Goal: Task Accomplishment & Management: Manage account settings

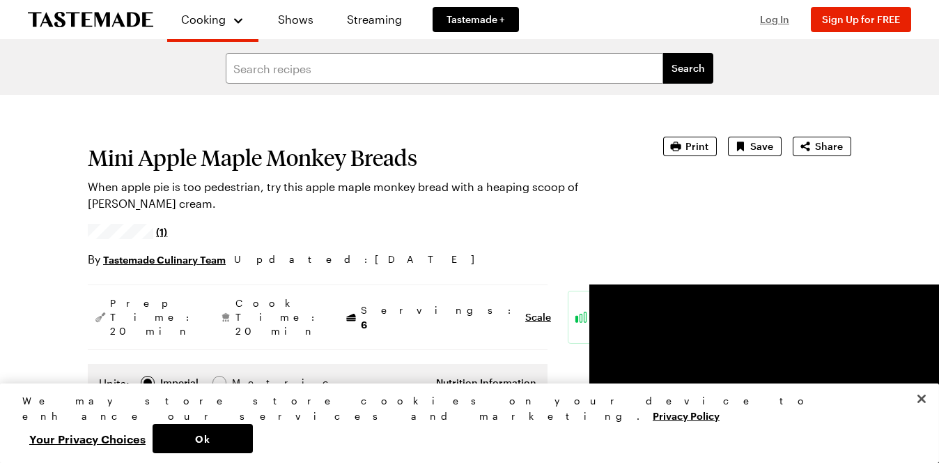
click at [779, 25] on button "Log In" at bounding box center [775, 20] width 56 height 14
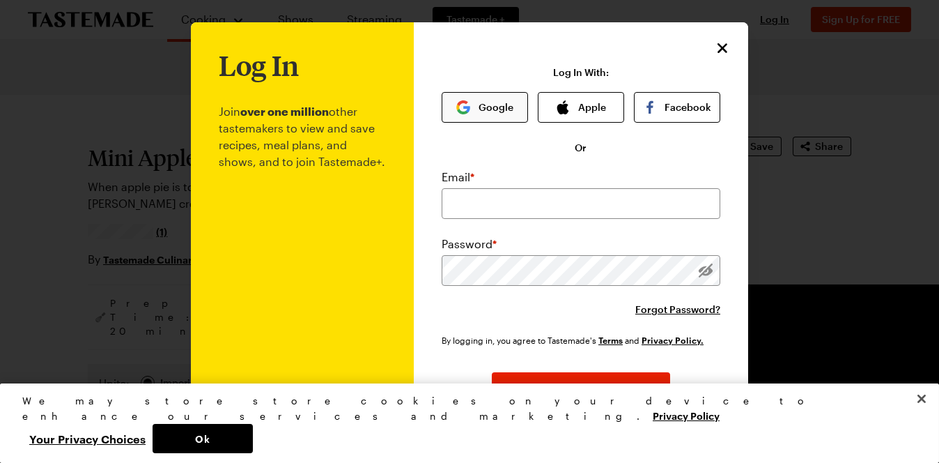
click at [484, 105] on button "Google" at bounding box center [485, 107] width 86 height 31
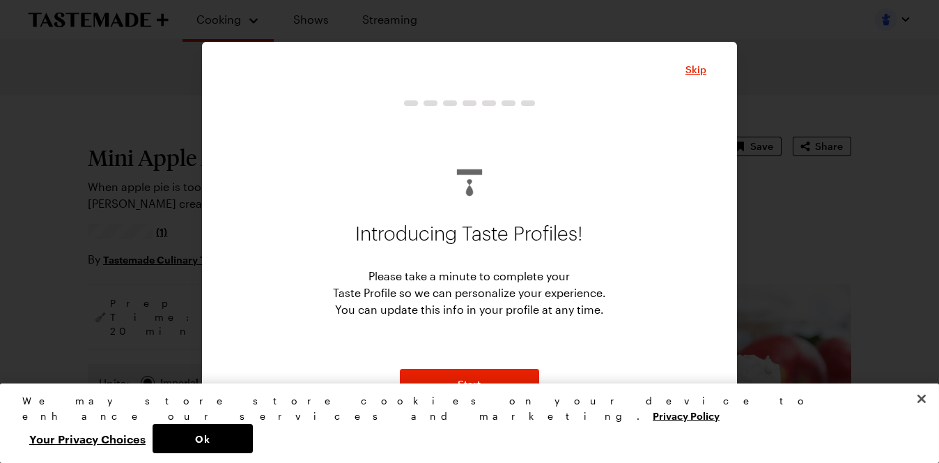
type textarea "x"
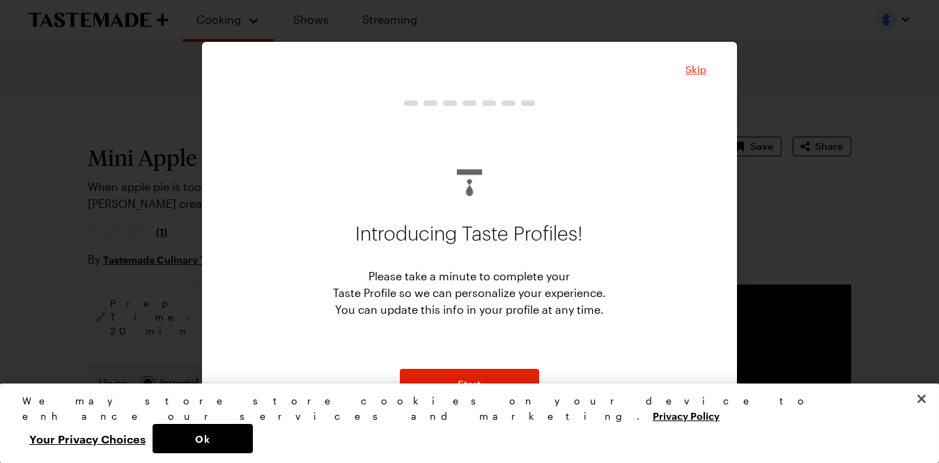
click at [696, 68] on span "Skip" at bounding box center [696, 70] width 21 height 14
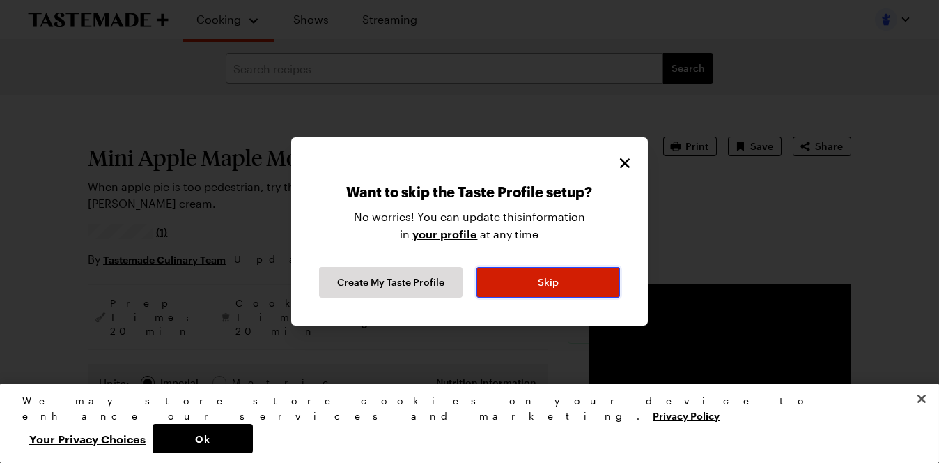
click at [553, 279] on span "Skip" at bounding box center [548, 282] width 21 height 14
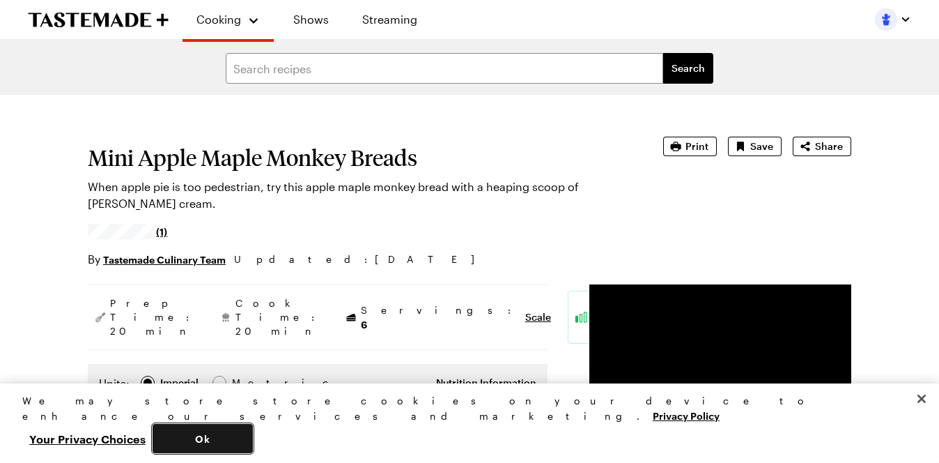
click at [253, 442] on button "Ok" at bounding box center [203, 438] width 100 height 29
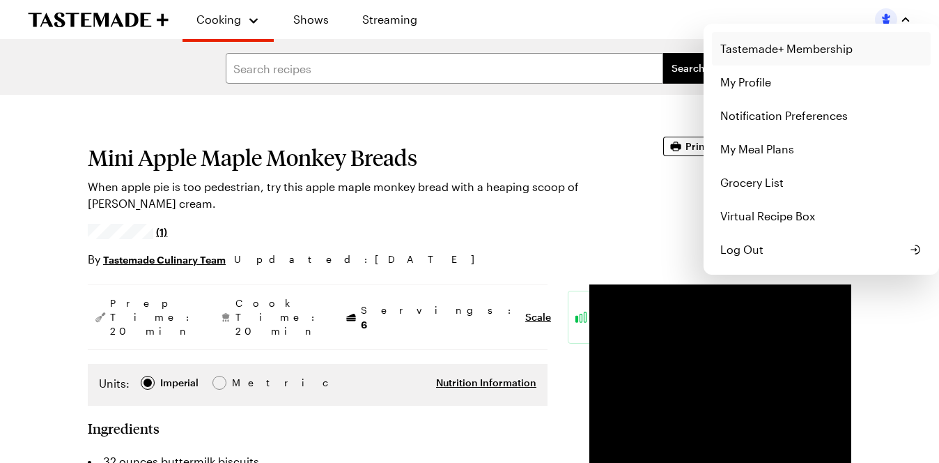
click at [810, 55] on link "Tastemade+ Membership" at bounding box center [821, 48] width 219 height 33
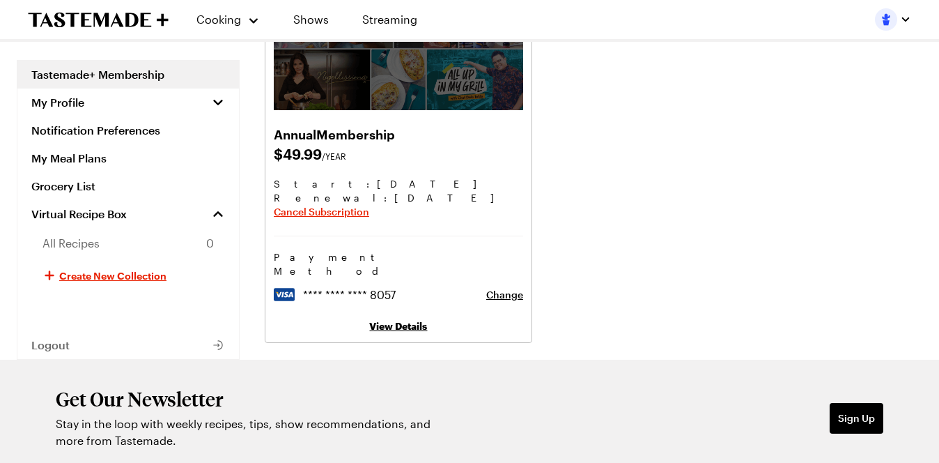
scroll to position [172, 0]
click at [347, 215] on span "Cancel Subscription" at bounding box center [321, 213] width 95 height 14
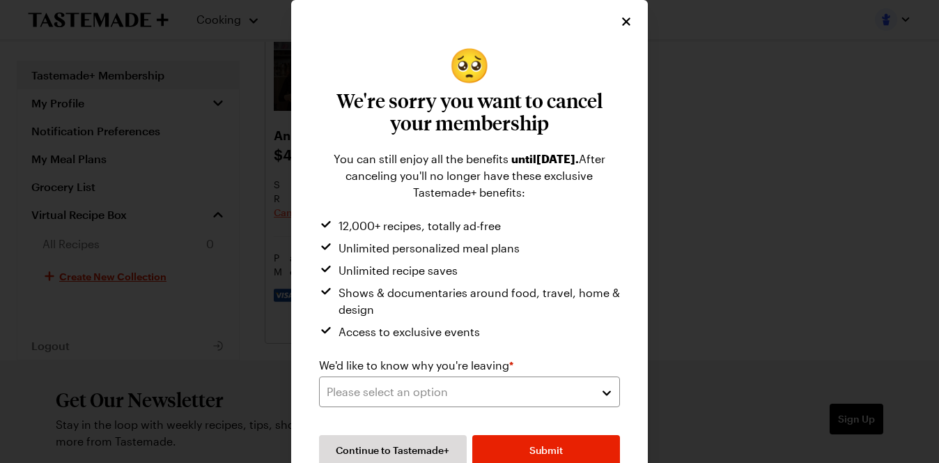
scroll to position [24, 0]
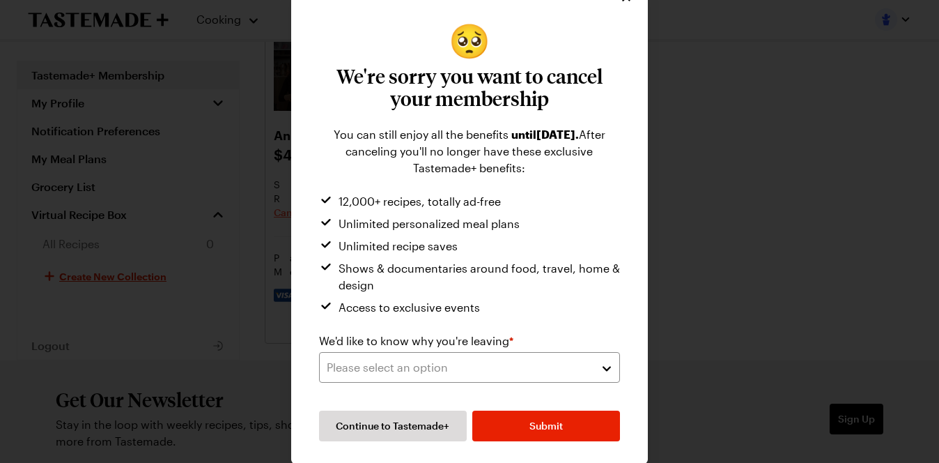
click at [601, 369] on button "Please select an option" at bounding box center [469, 367] width 301 height 31
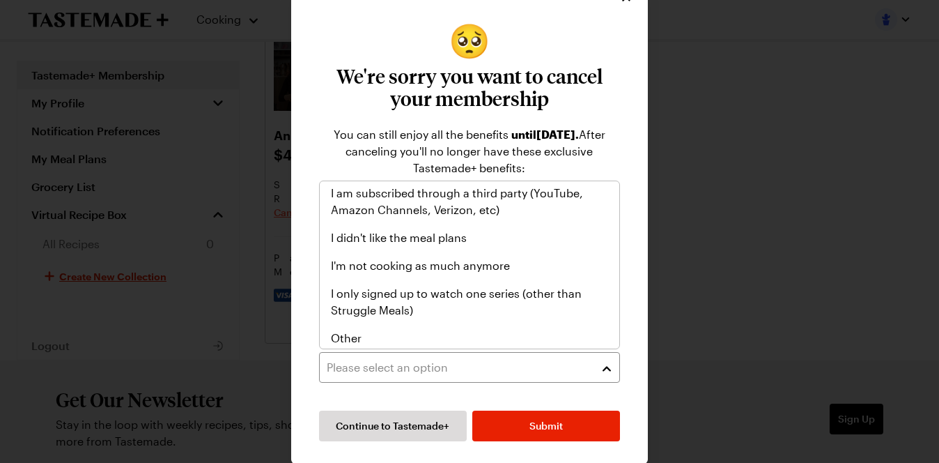
scroll to position [161, 0]
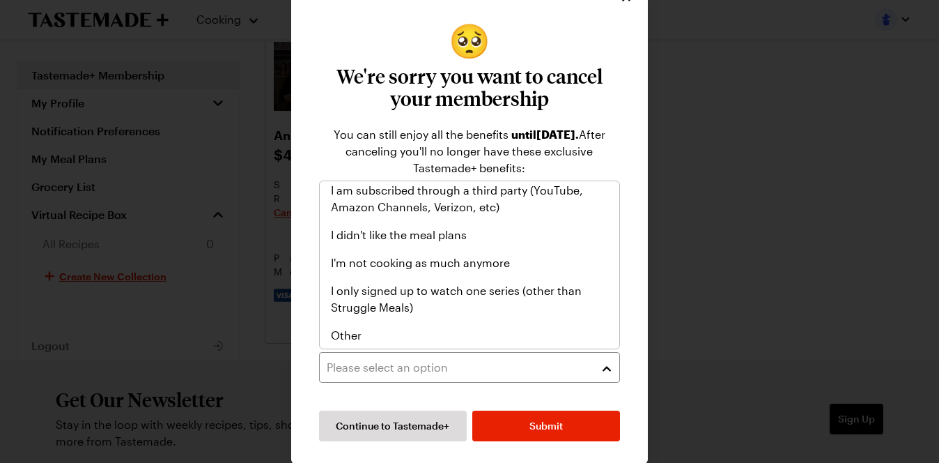
click at [537, 332] on div "Other" at bounding box center [469, 335] width 277 height 17
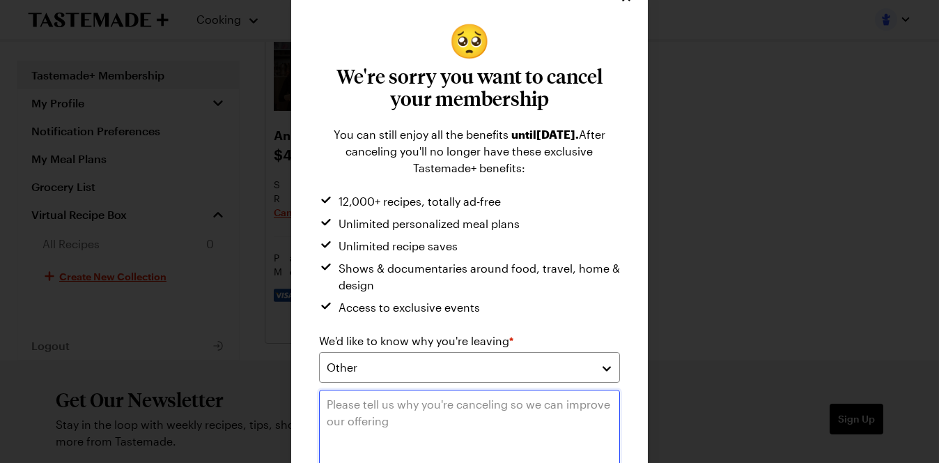
click at [488, 409] on textarea at bounding box center [469, 437] width 301 height 96
type textarea "cost too much"
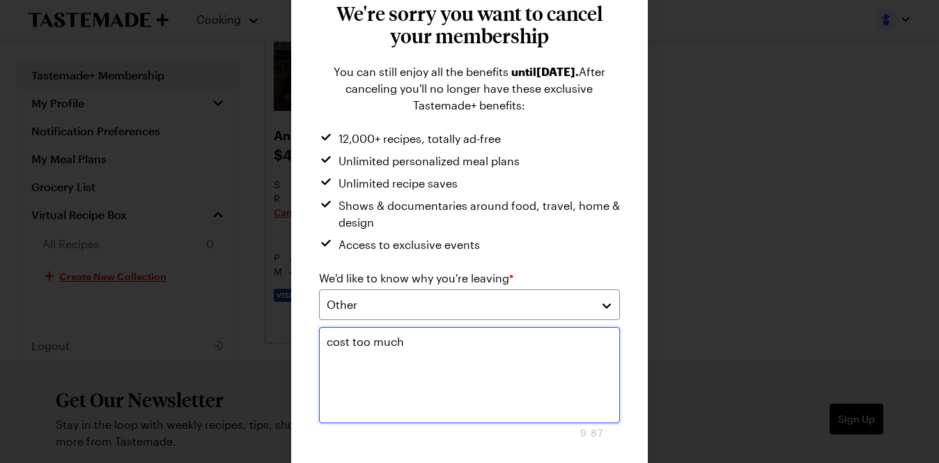
scroll to position [144, 0]
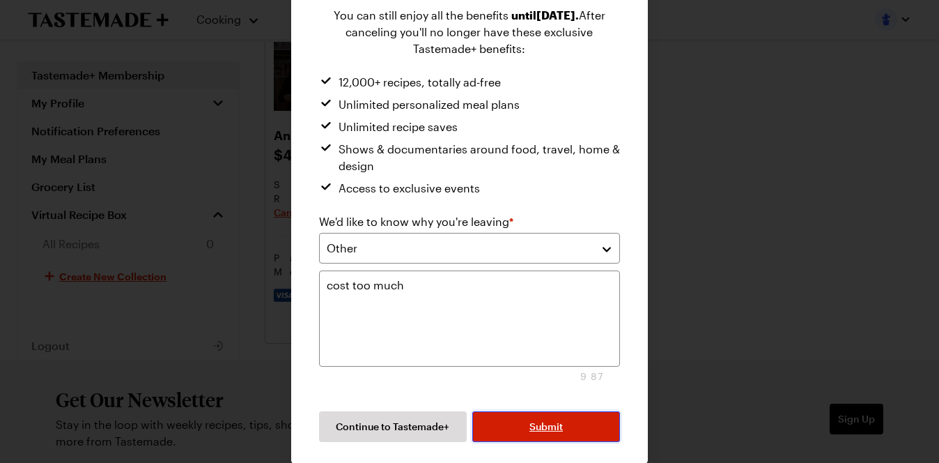
click at [554, 425] on span "Submit" at bounding box center [546, 426] width 33 height 14
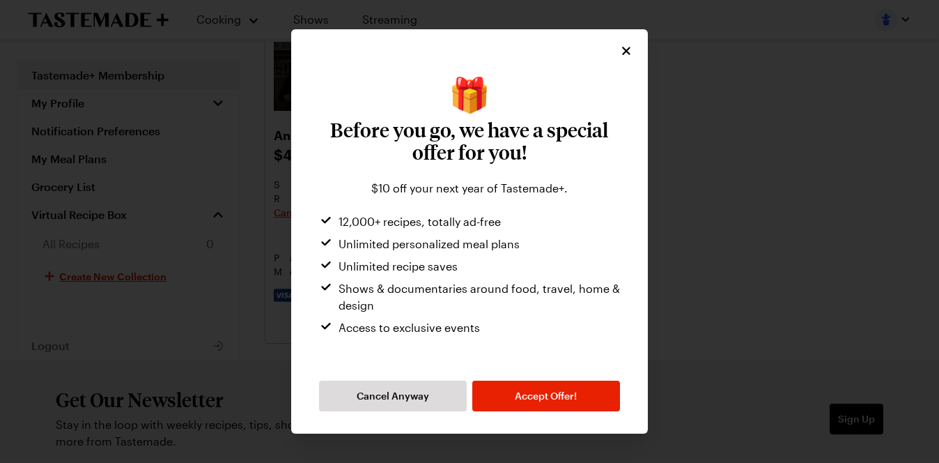
scroll to position [0, 0]
click at [411, 396] on span "Cancel Anyway" at bounding box center [393, 396] width 72 height 14
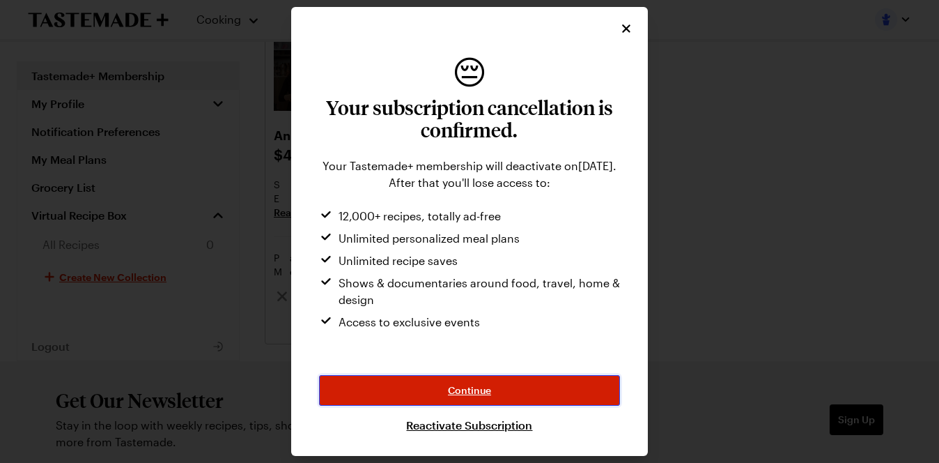
click at [540, 388] on button "Continue" at bounding box center [469, 390] width 301 height 31
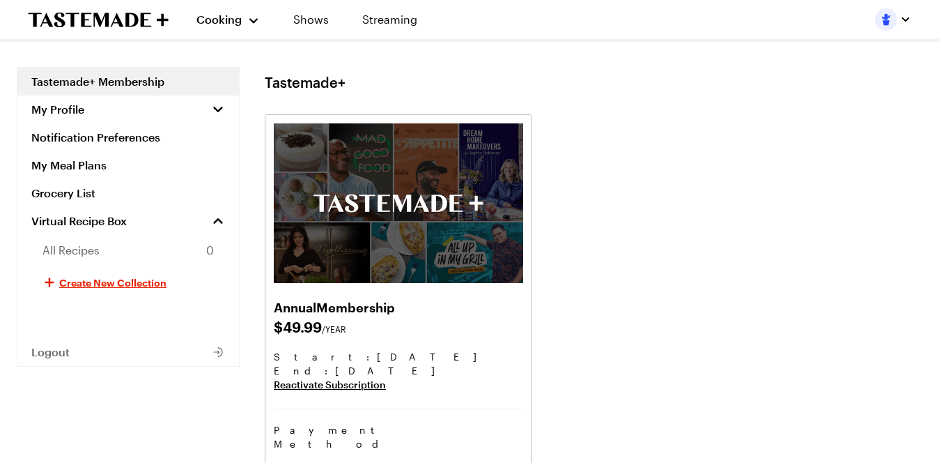
click at [247, 24] on div "Cooking" at bounding box center [227, 19] width 63 height 17
click at [227, 68] on link "Recipes" at bounding box center [244, 71] width 106 height 31
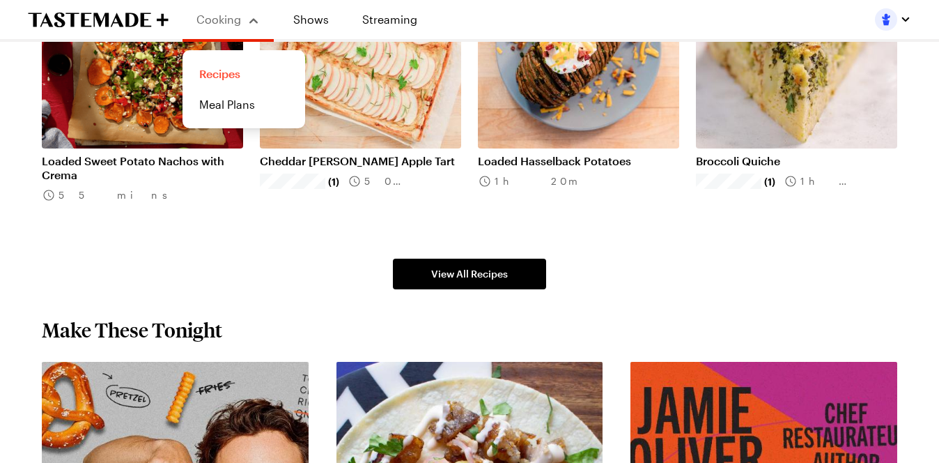
scroll to position [917, 0]
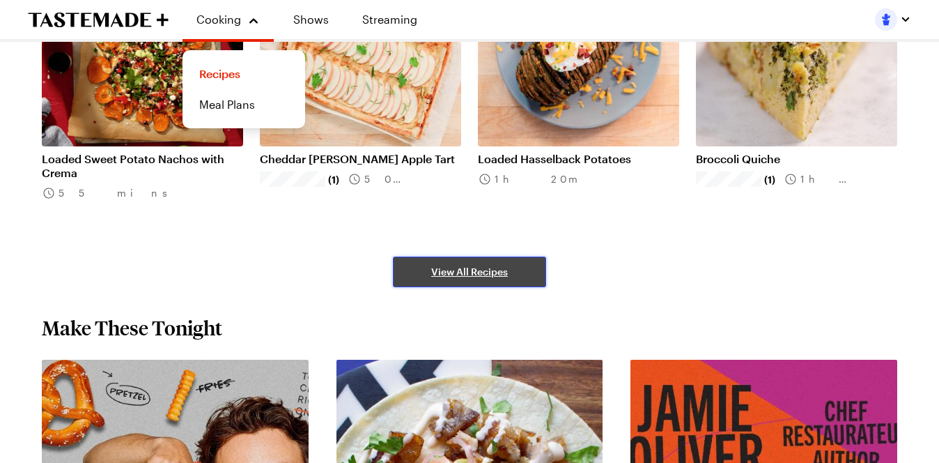
click at [469, 270] on span "View All Recipes" at bounding box center [469, 272] width 77 height 14
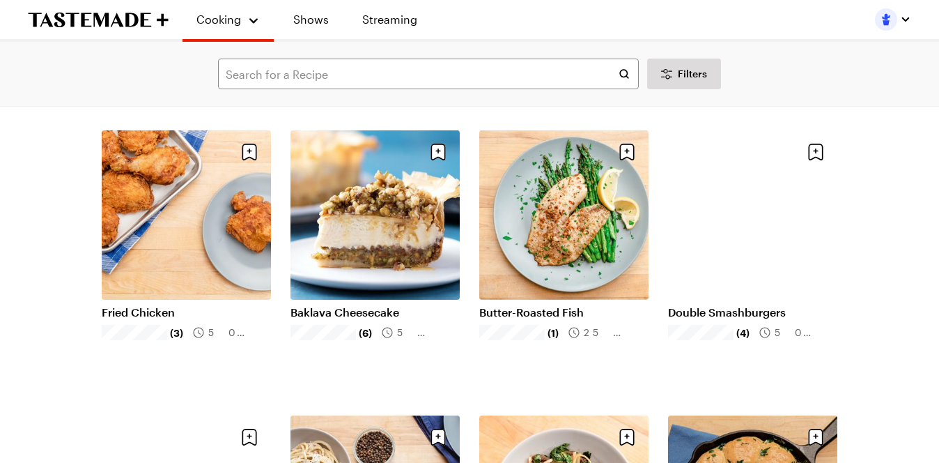
scroll to position [1200, 0]
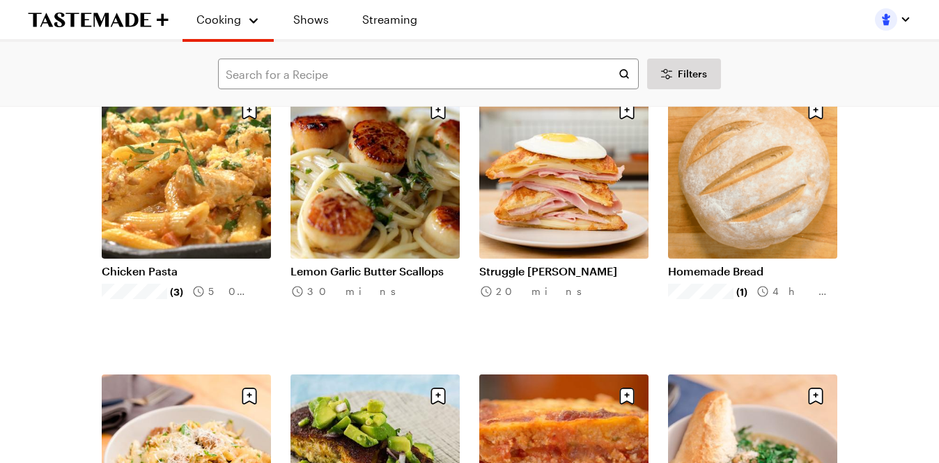
scroll to position [2965, 0]
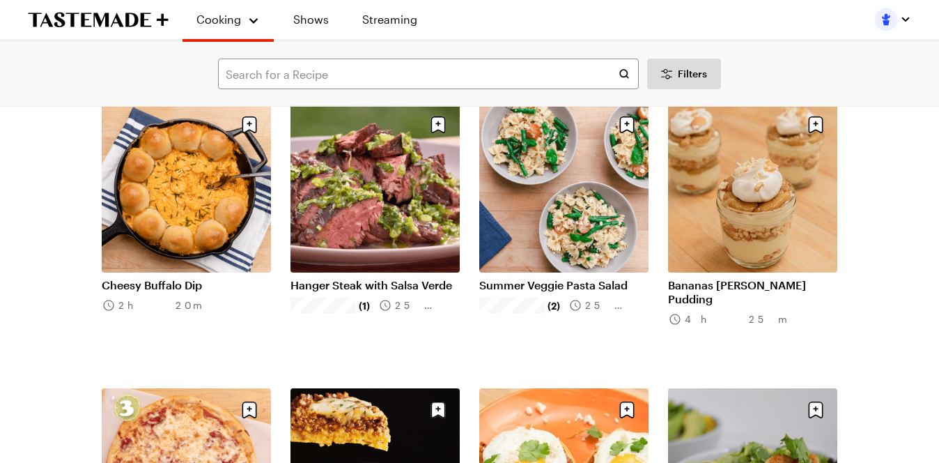
scroll to position [4680, 0]
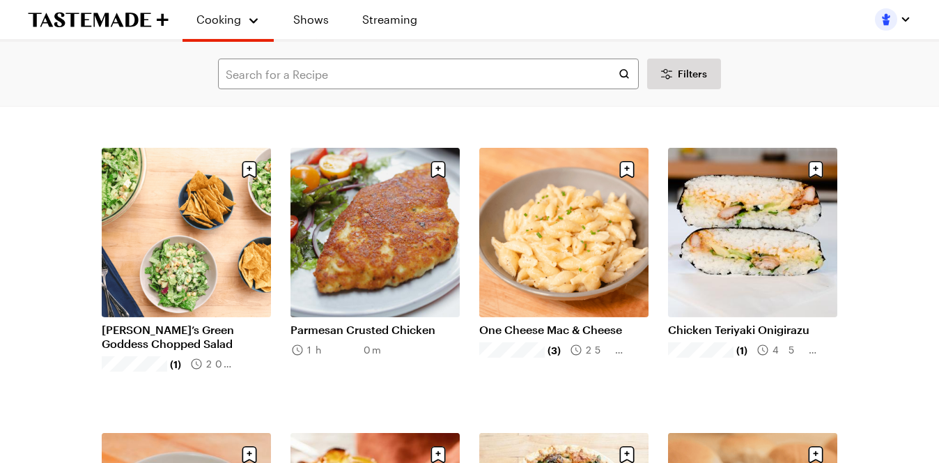
scroll to position [5756, 0]
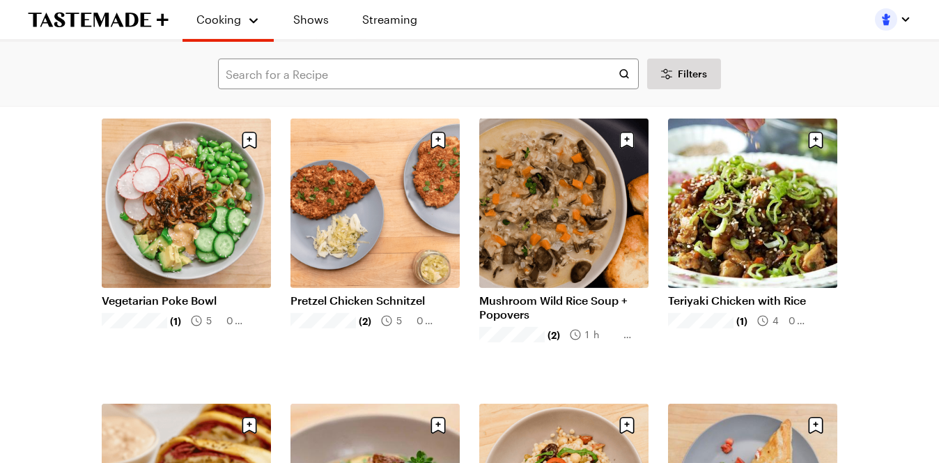
scroll to position [8086, 0]
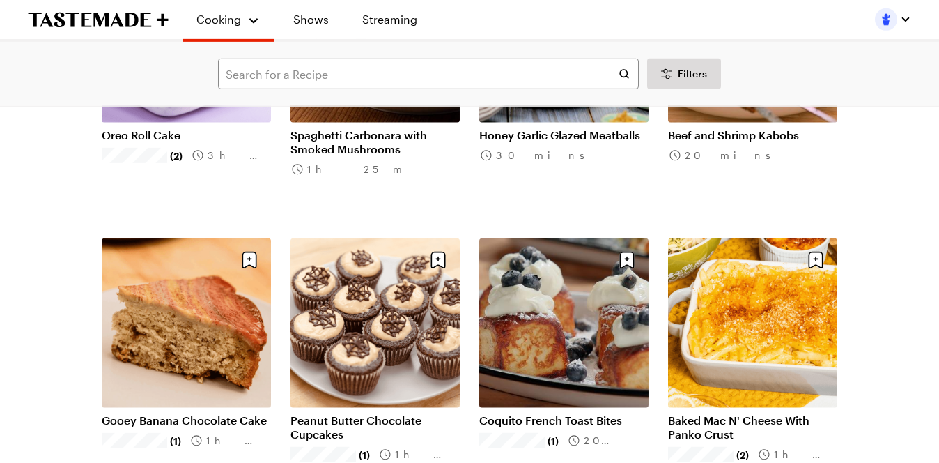
scroll to position [9944, 0]
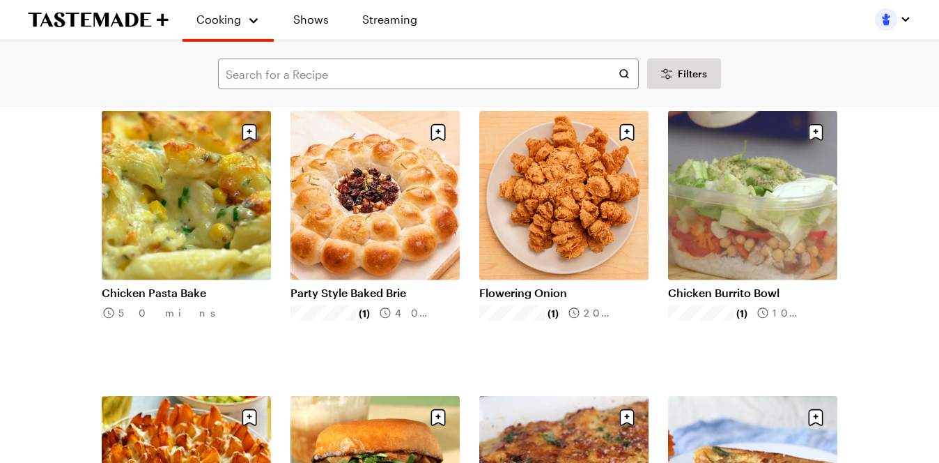
scroll to position [11496, 0]
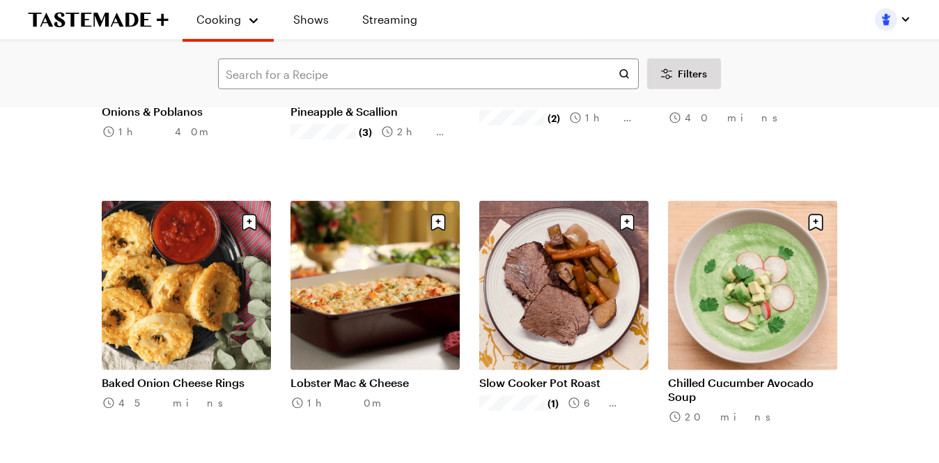
scroll to position [13114, 0]
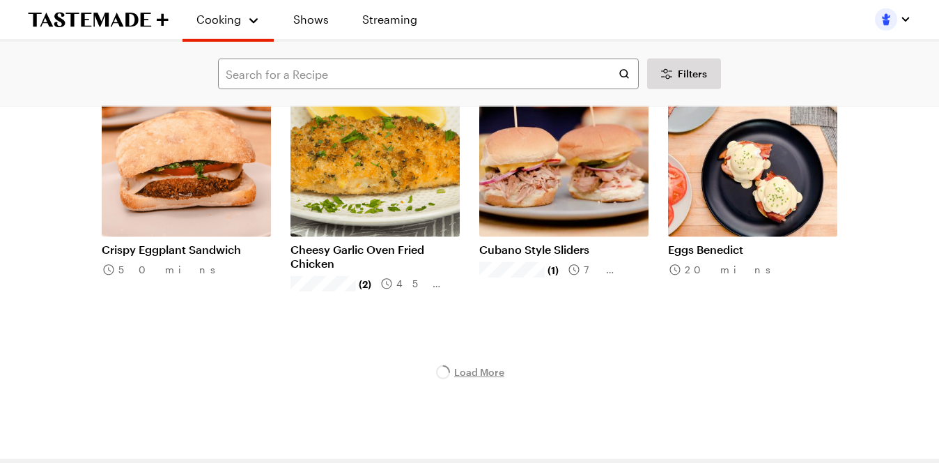
scroll to position [13557, 0]
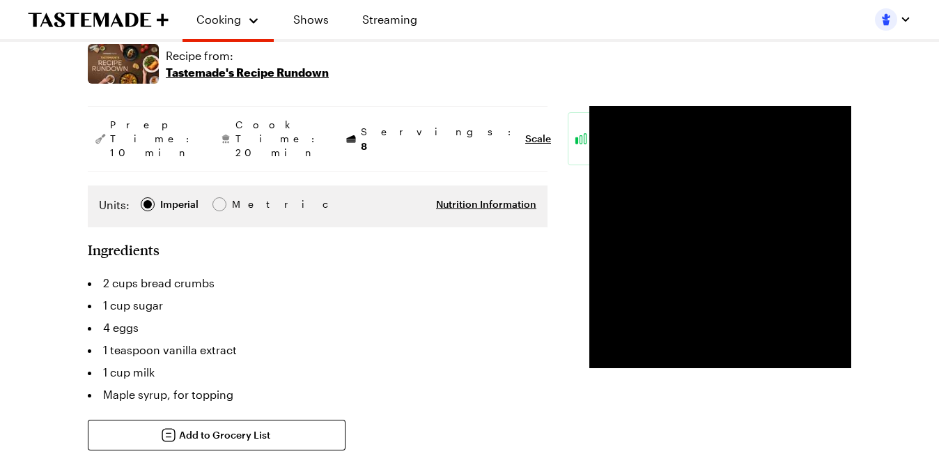
scroll to position [248, 0]
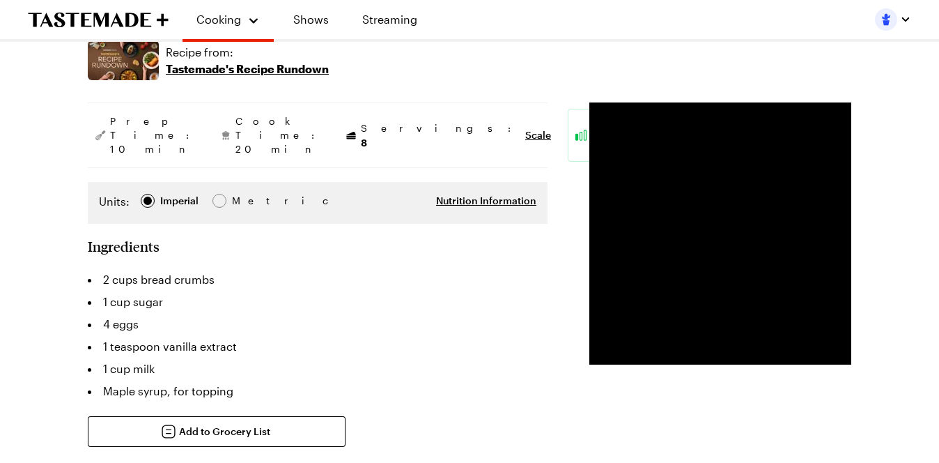
type textarea "x"
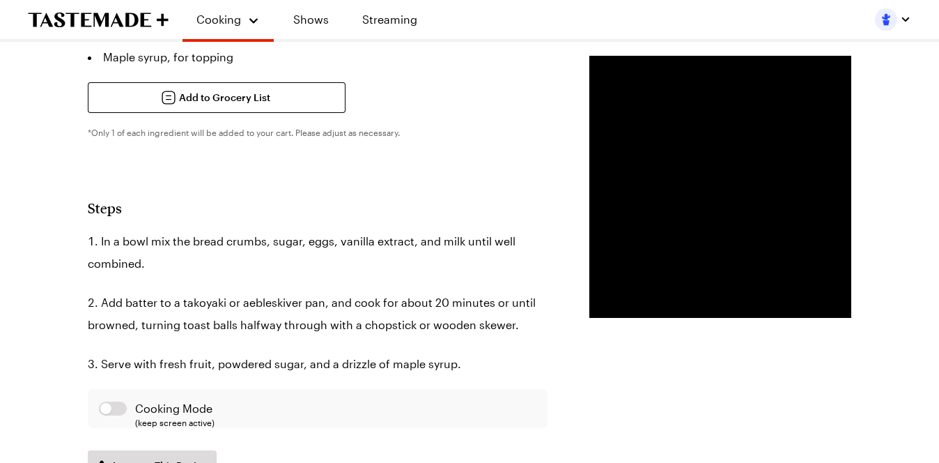
scroll to position [584, 0]
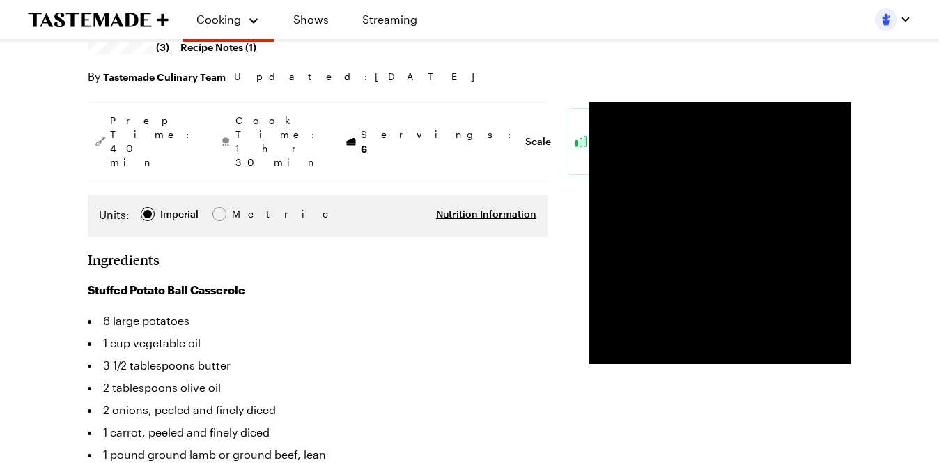
type textarea "x"
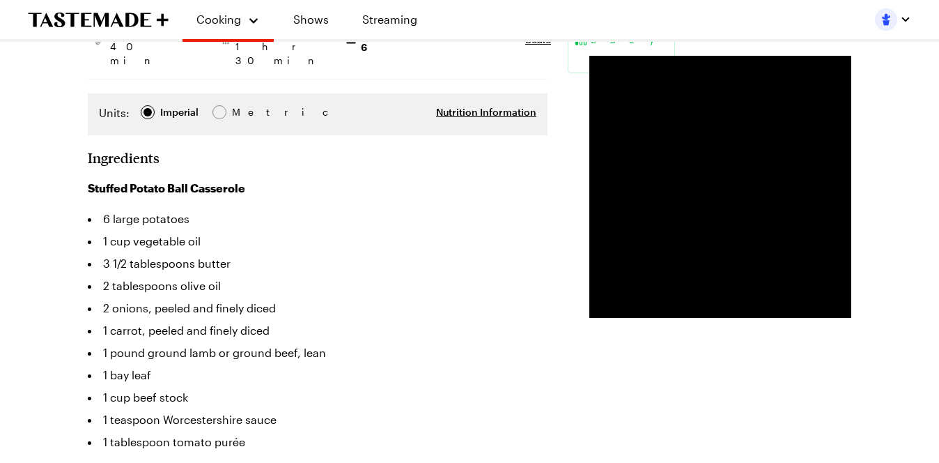
scroll to position [272, 0]
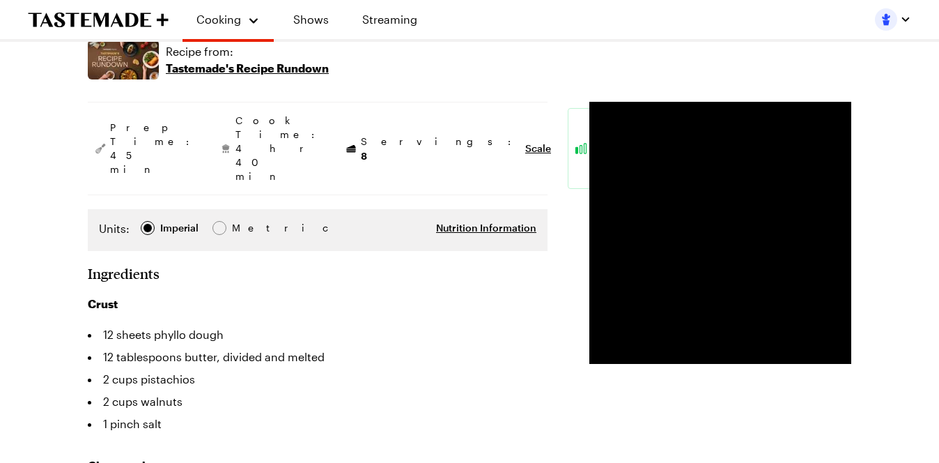
type textarea "x"
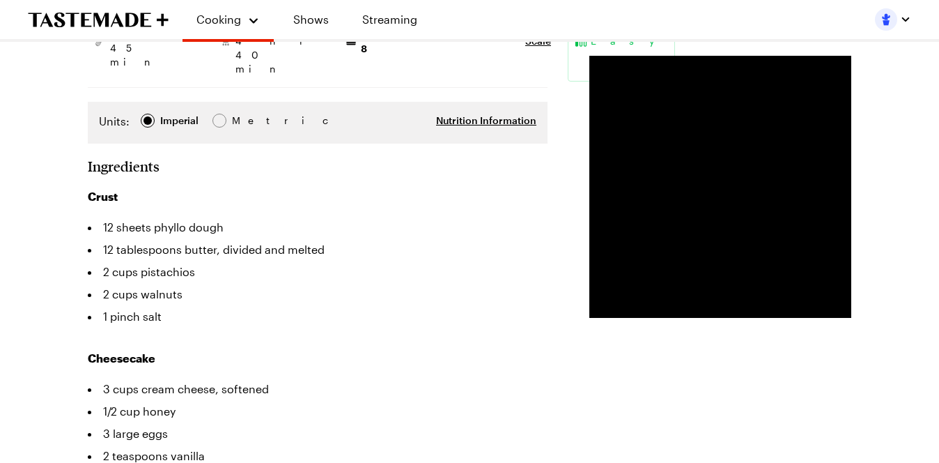
scroll to position [357, 0]
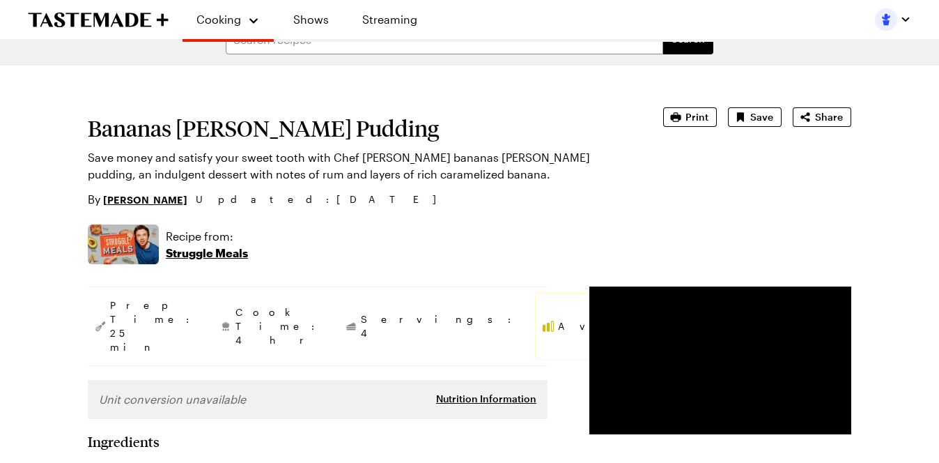
type textarea "x"
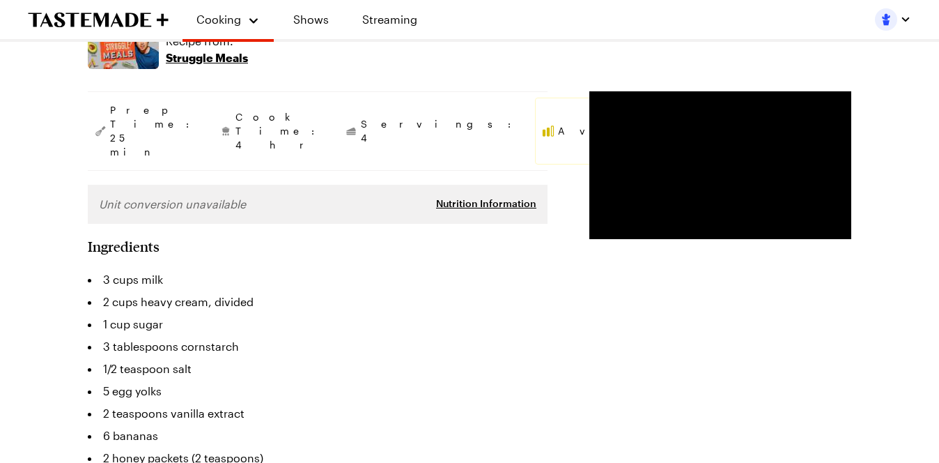
scroll to position [227, 0]
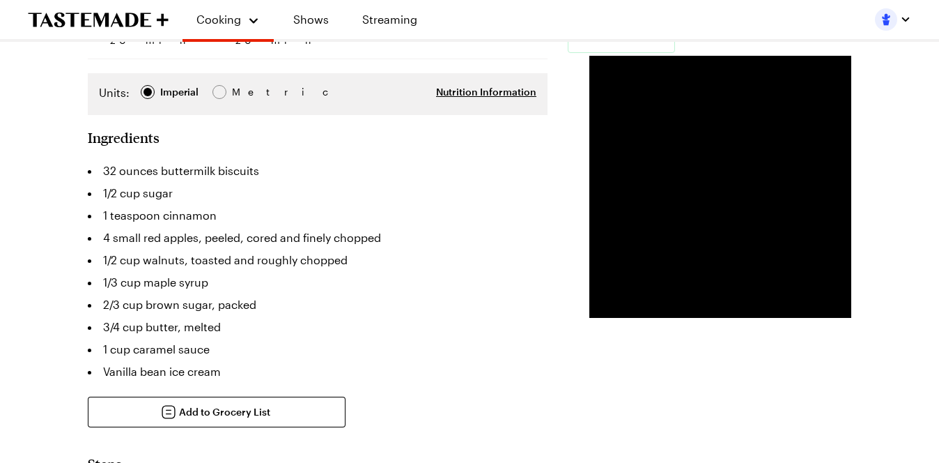
type textarea "x"
